Goal: Navigation & Orientation: Find specific page/section

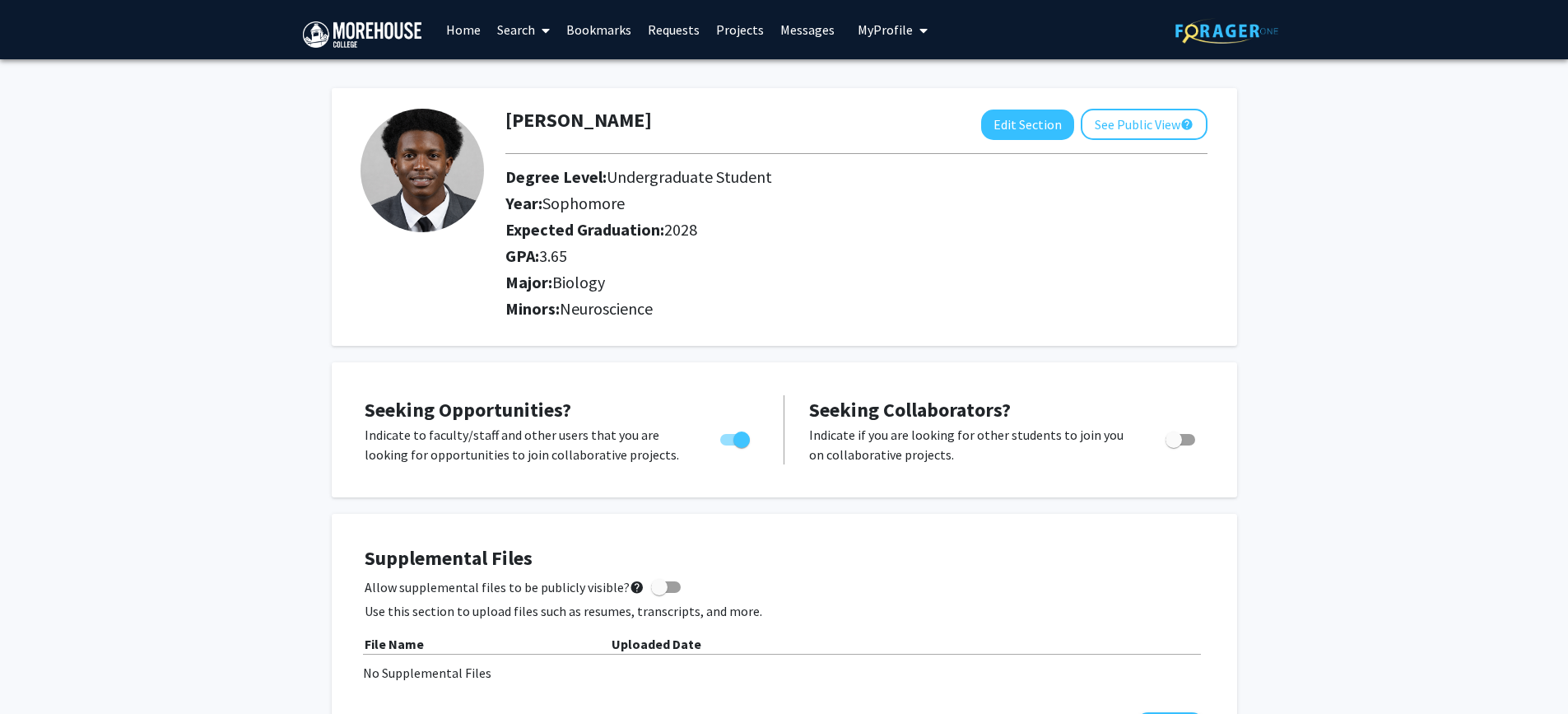
click at [463, 23] on link "Home" at bounding box center [463, 30] width 51 height 57
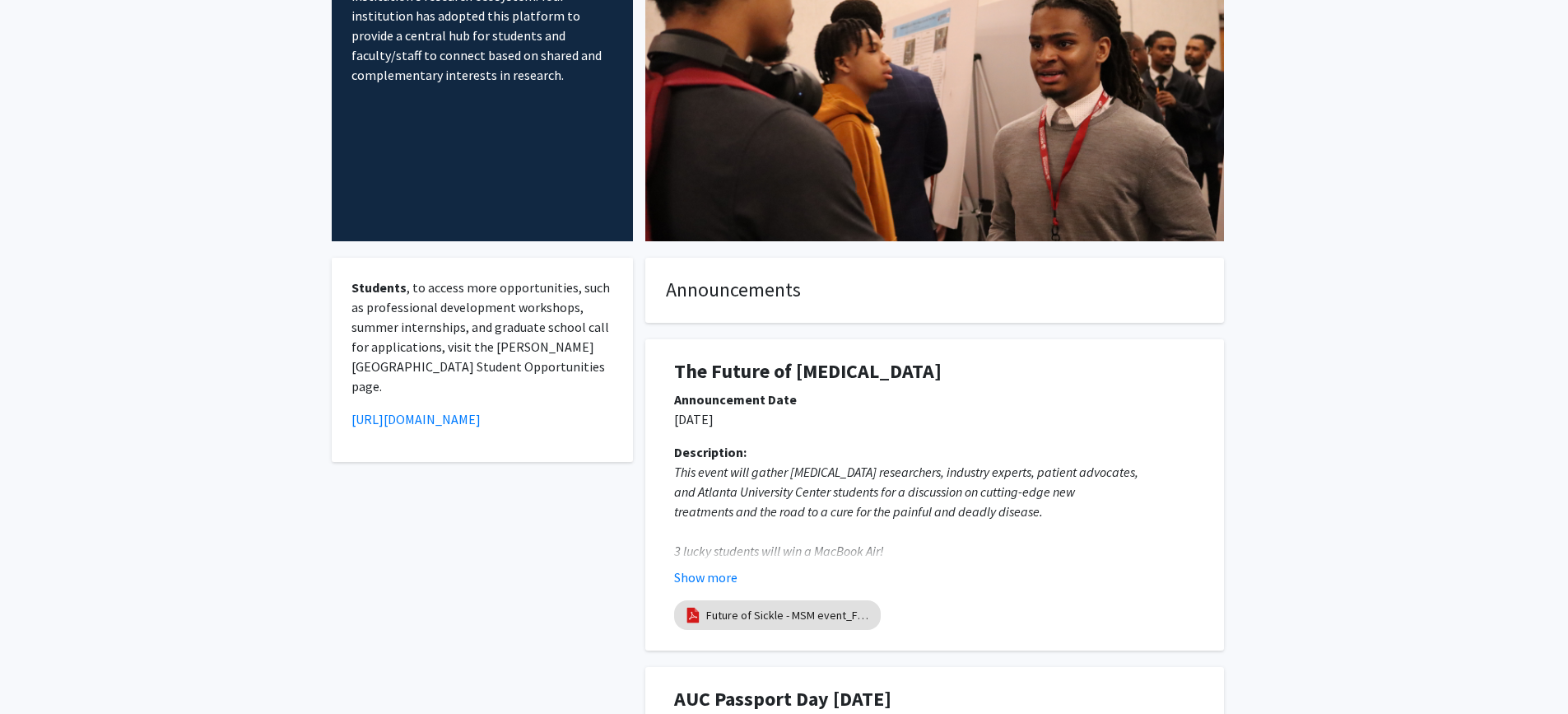
scroll to position [164, 0]
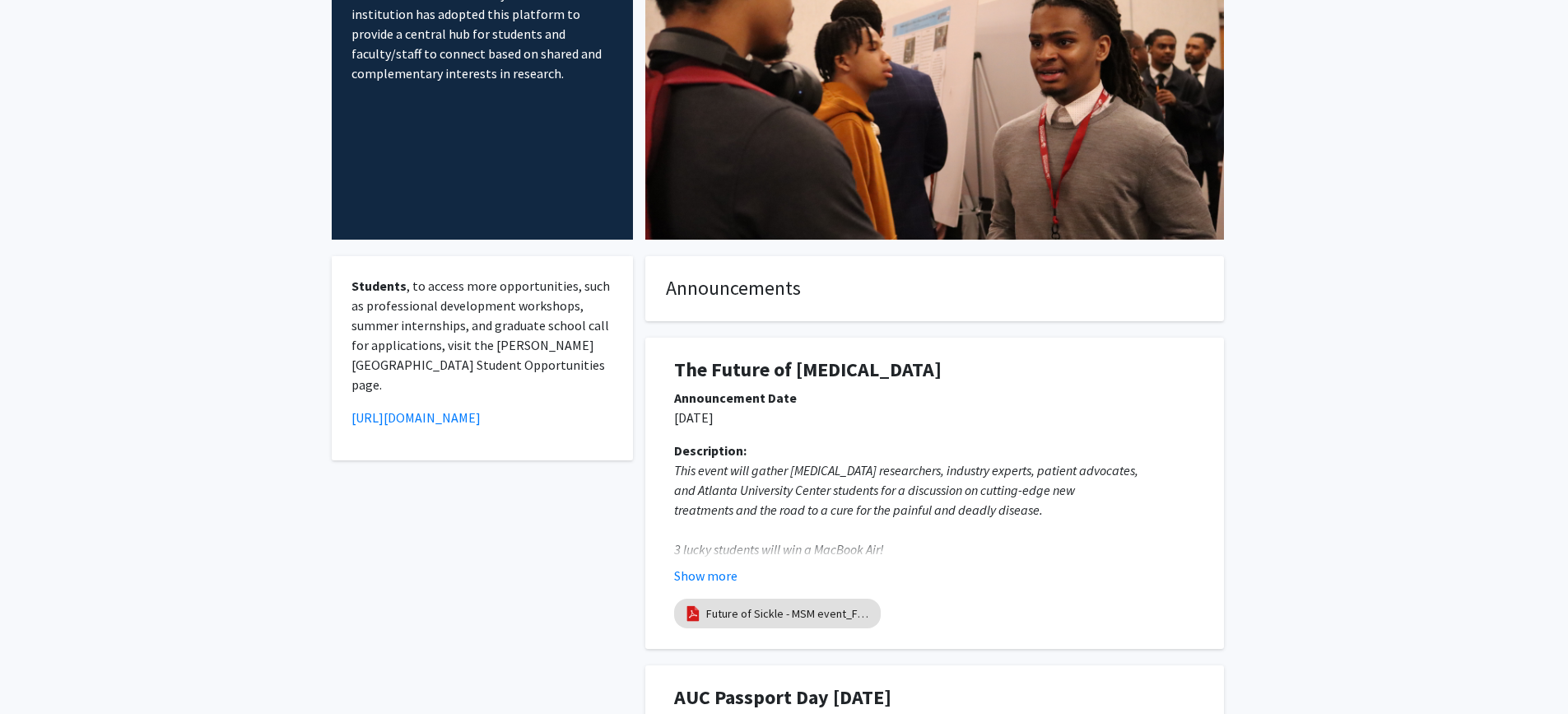
click at [1404, 303] on fg-internal-home-page "Welcome to ForagerOne ForagerOne provides an entry point into our institution’s…" at bounding box center [784, 645] width 1568 height 1501
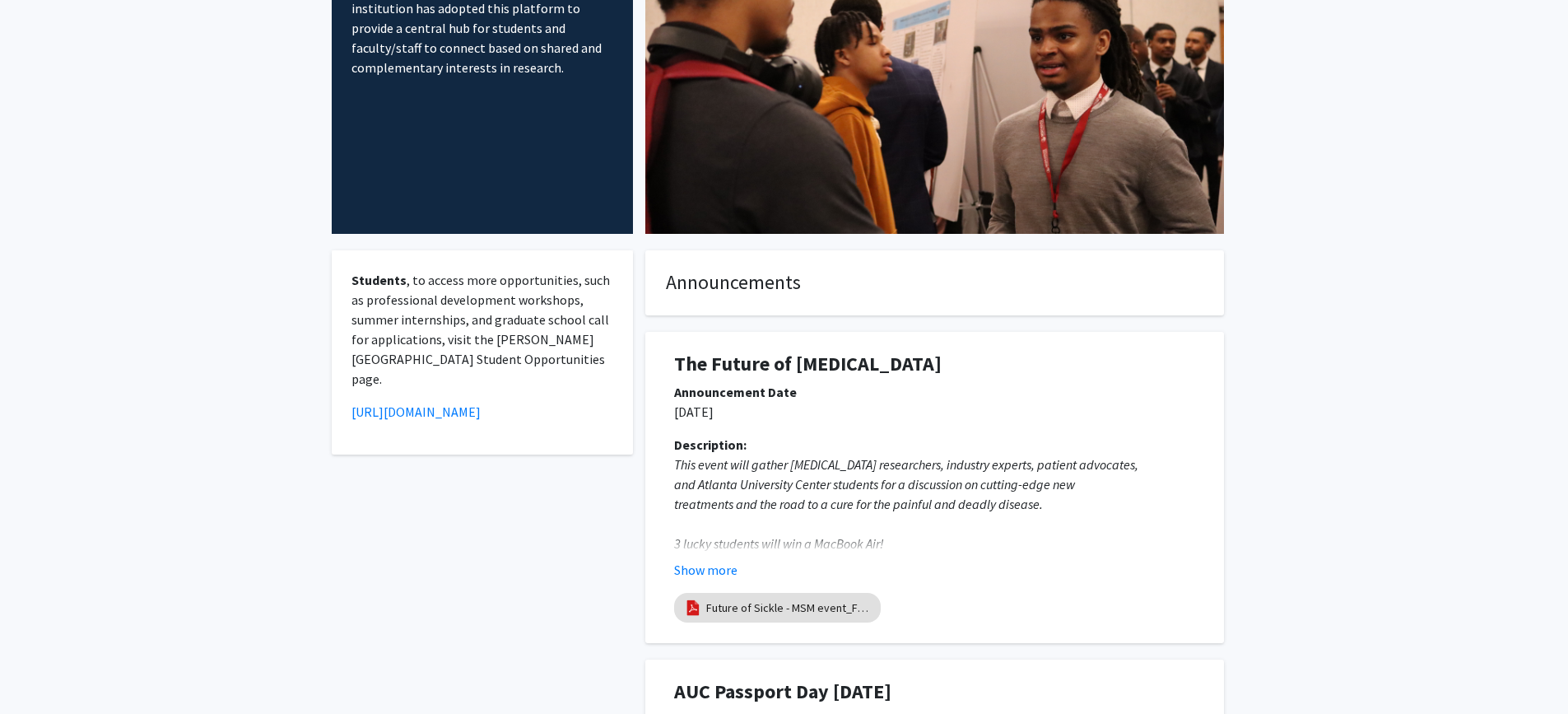
scroll to position [155, 0]
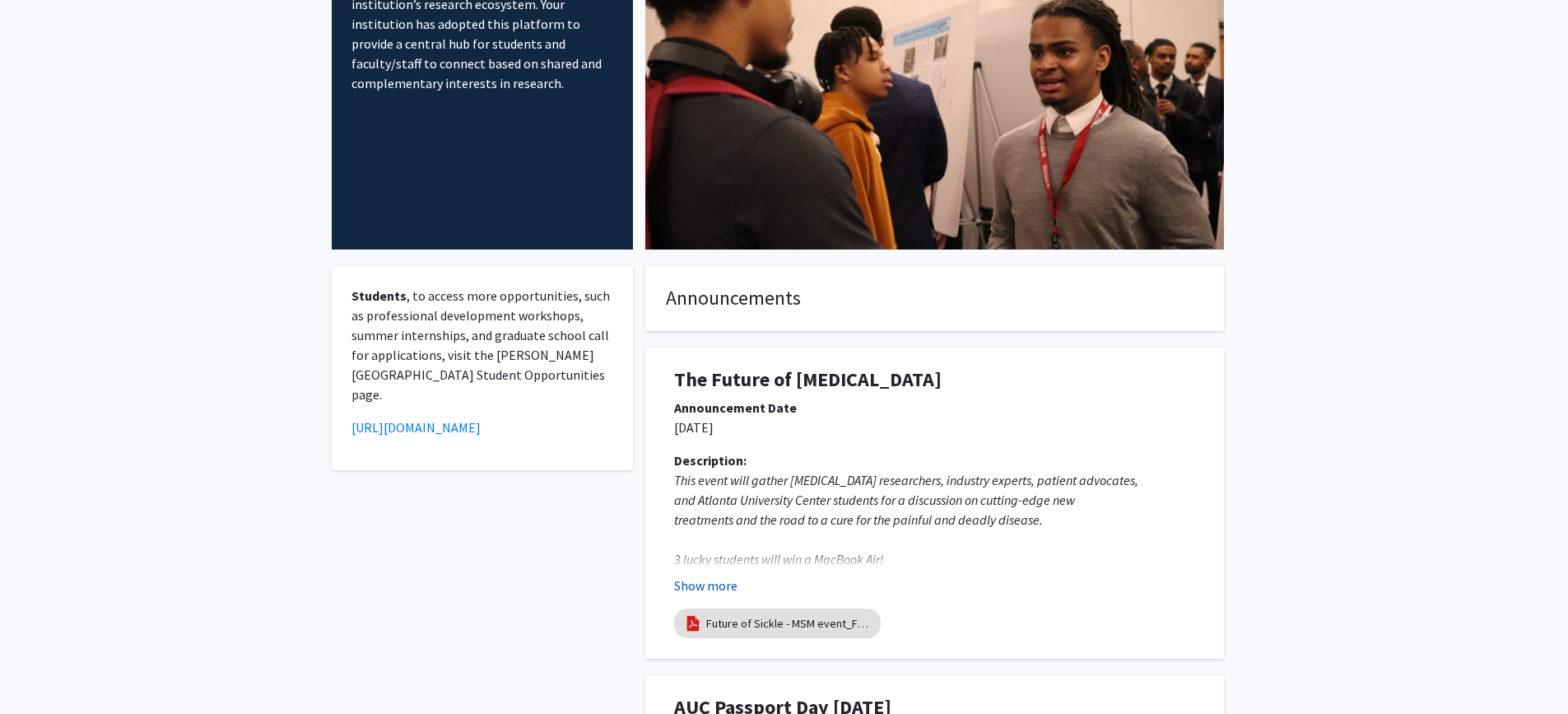
click at [714, 590] on button "Show more" at bounding box center [705, 585] width 63 height 19
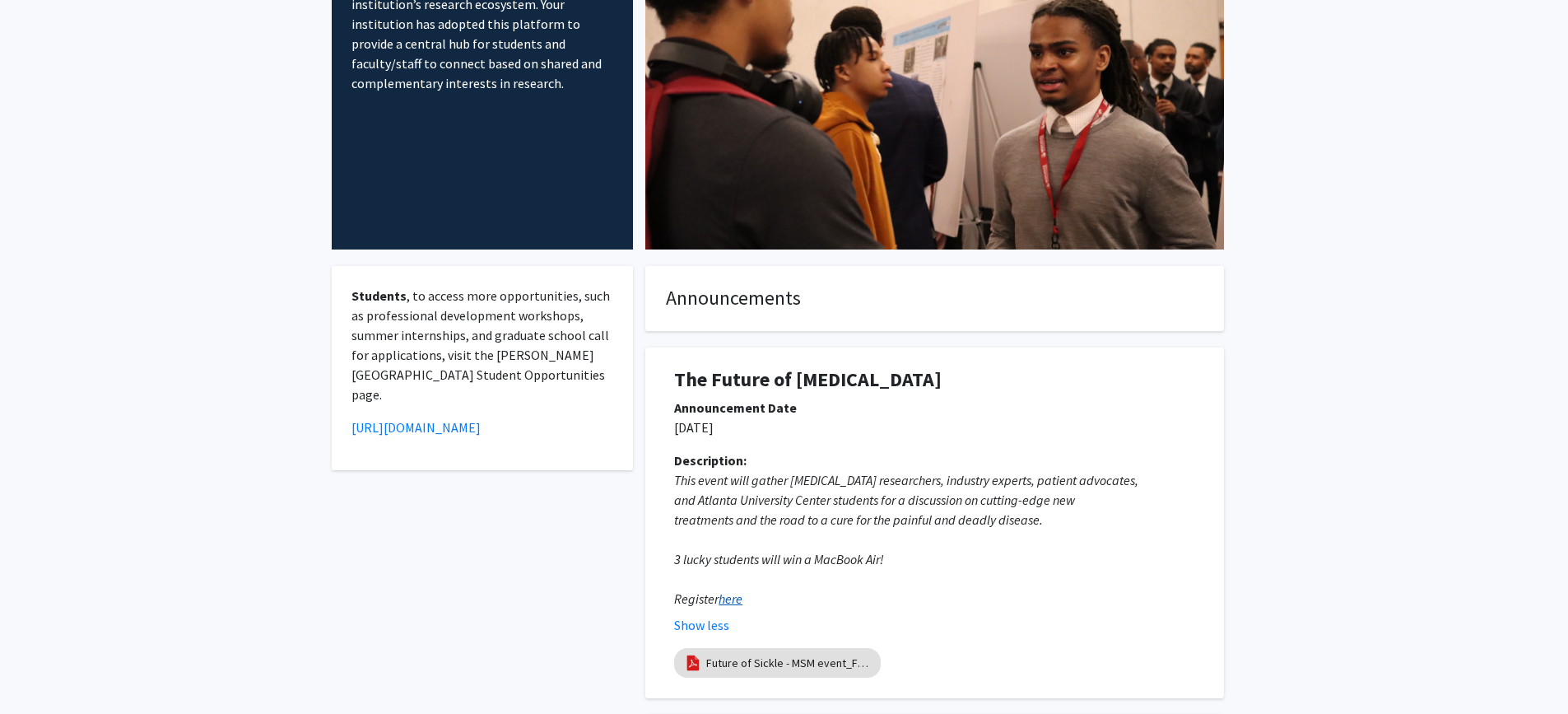
click at [741, 600] on em "here" at bounding box center [730, 599] width 24 height 17
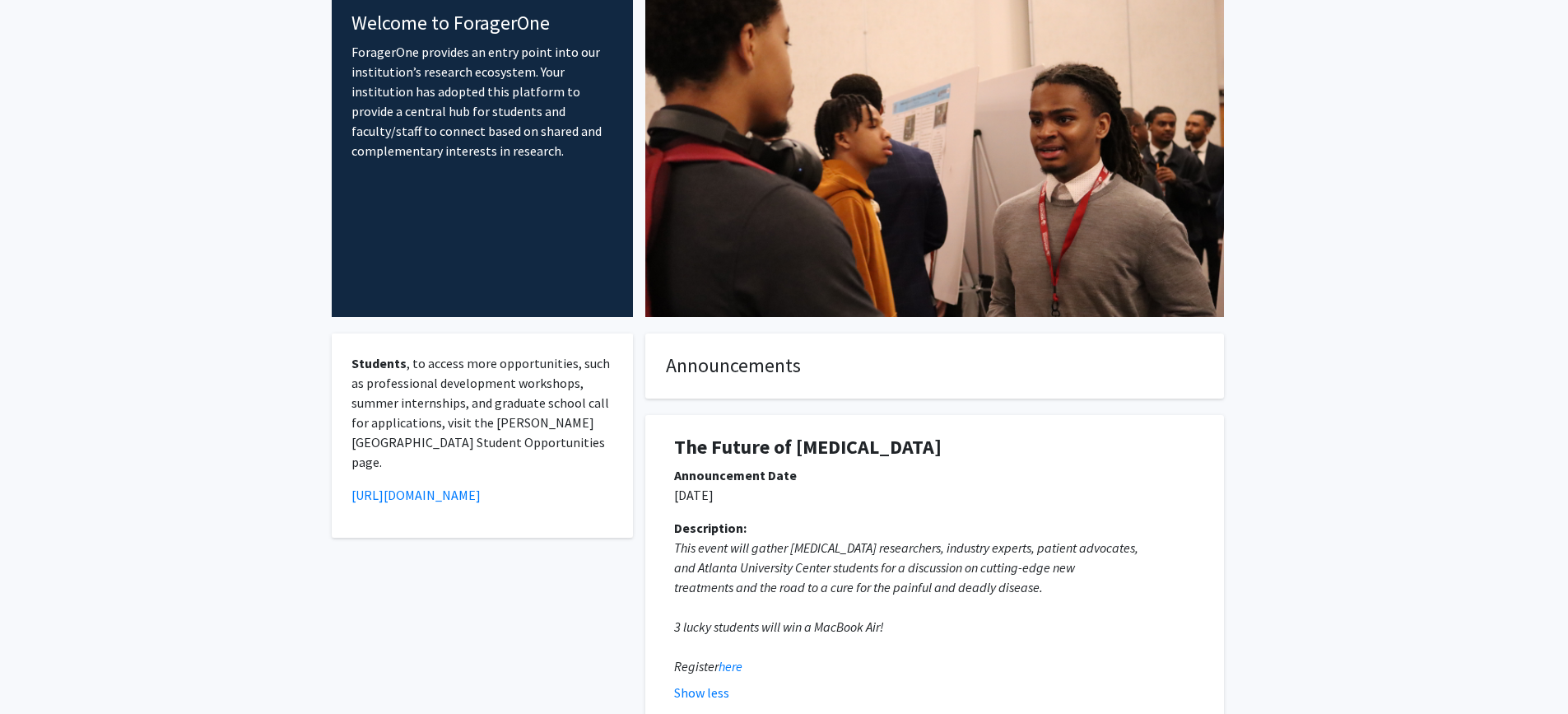
scroll to position [0, 0]
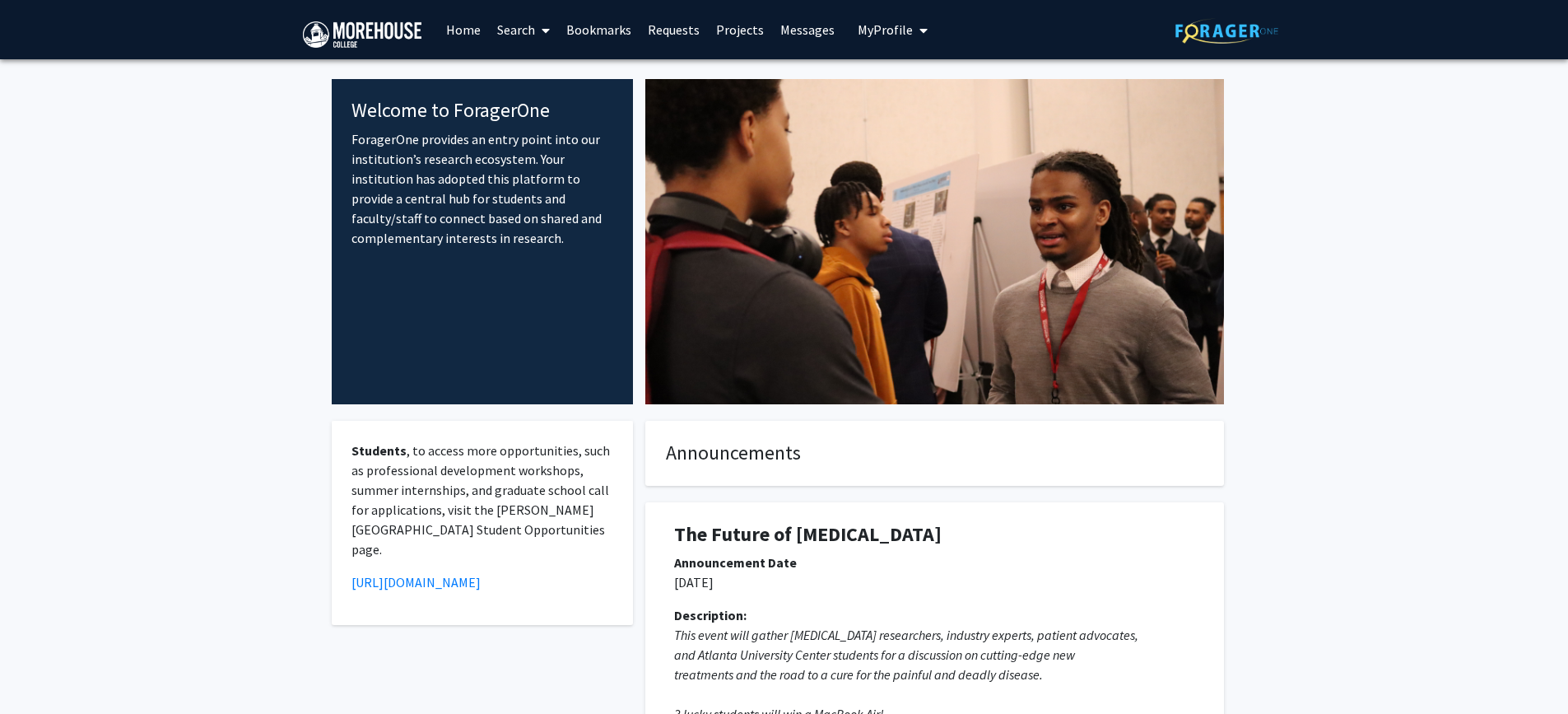
click at [509, 38] on link "Search" at bounding box center [523, 30] width 69 height 57
